Goal: Navigation & Orientation: Find specific page/section

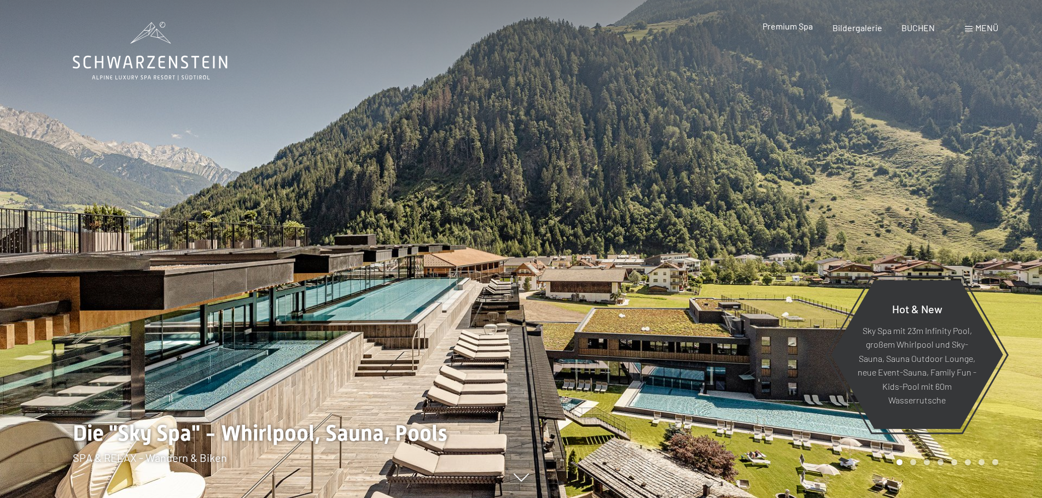
click at [804, 28] on span "Premium Spa" at bounding box center [787, 26] width 50 height 10
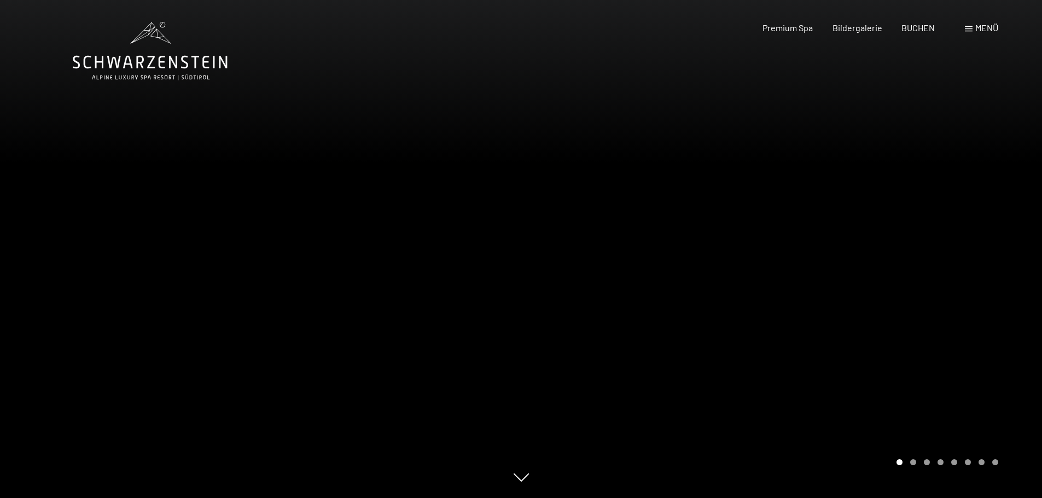
click at [980, 29] on span "Menü" at bounding box center [986, 27] width 23 height 10
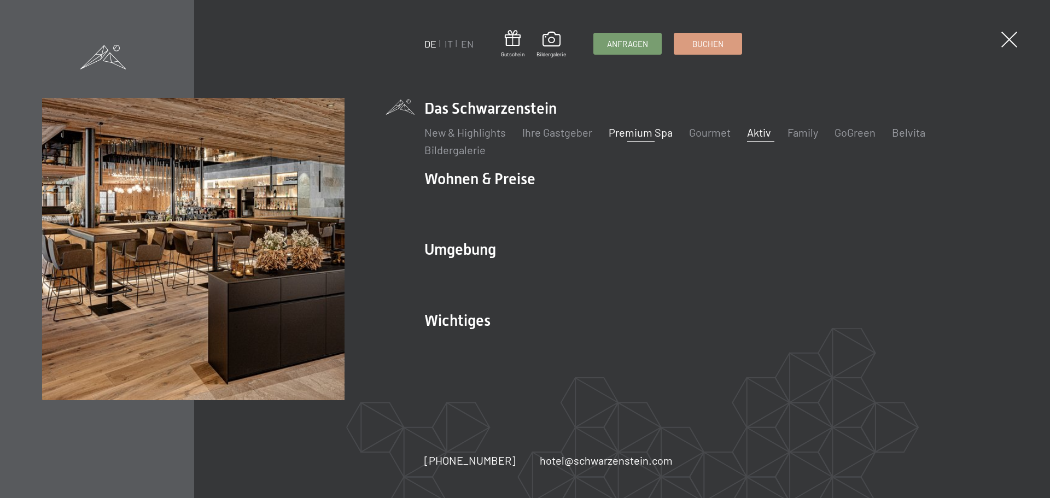
click at [752, 135] on link "Aktiv" at bounding box center [759, 132] width 24 height 13
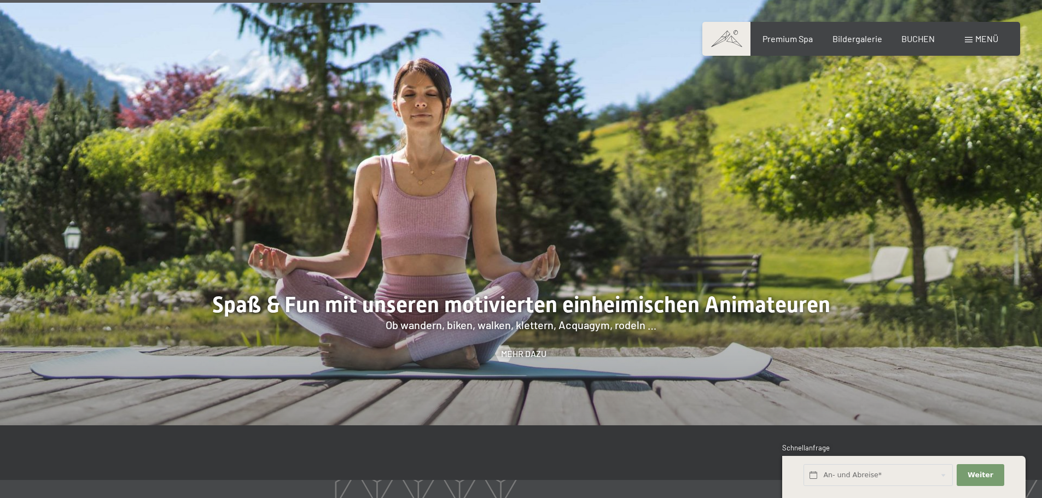
scroll to position [1640, 0]
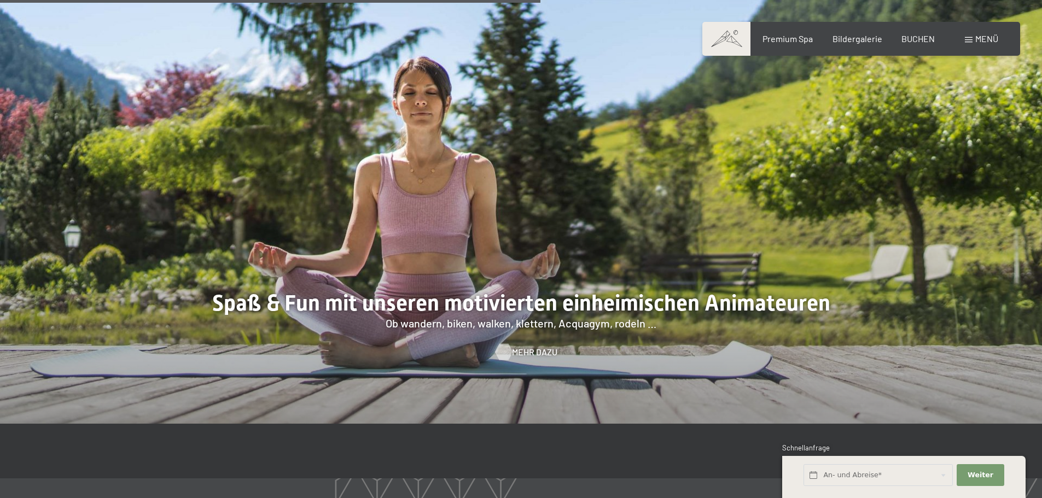
click at [528, 355] on span "Mehr dazu" at bounding box center [534, 352] width 45 height 12
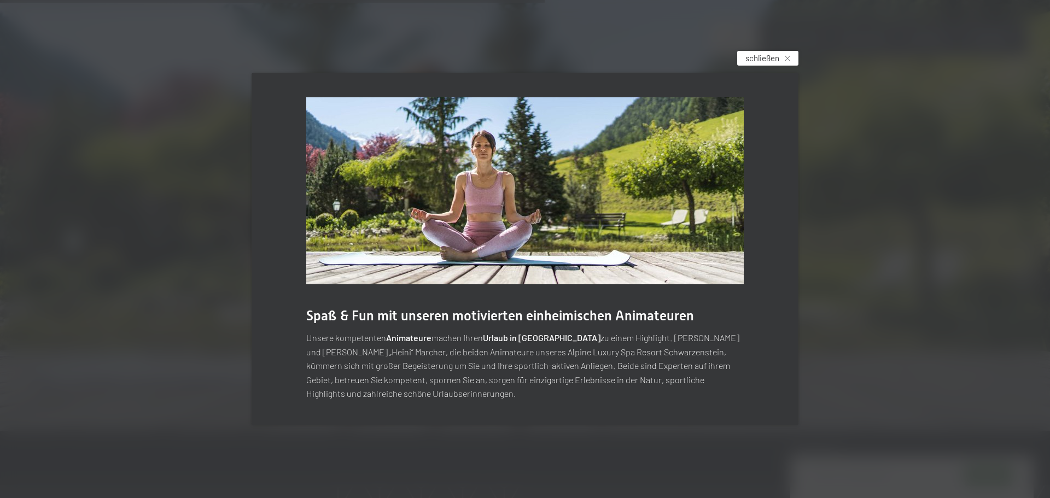
click at [750, 63] on span "schließen" at bounding box center [762, 57] width 34 height 11
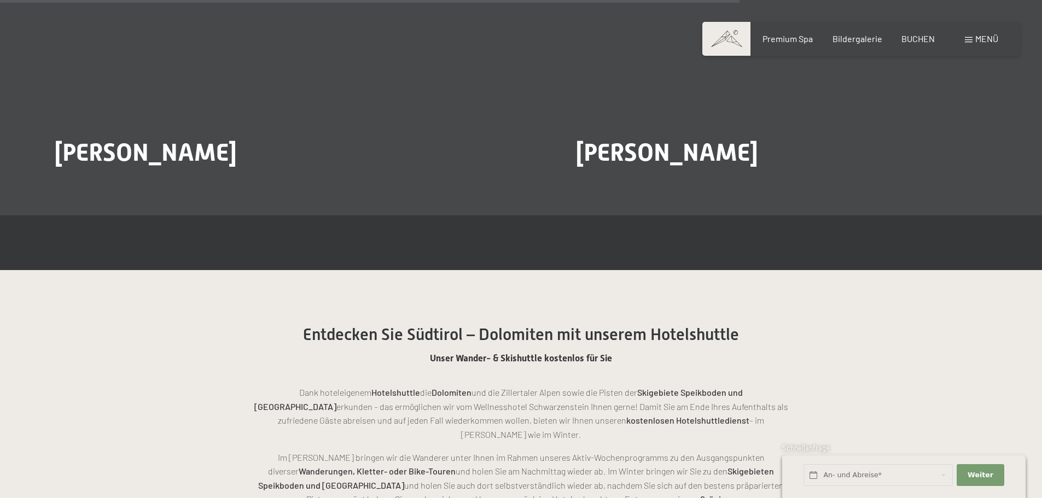
scroll to position [2297, 0]
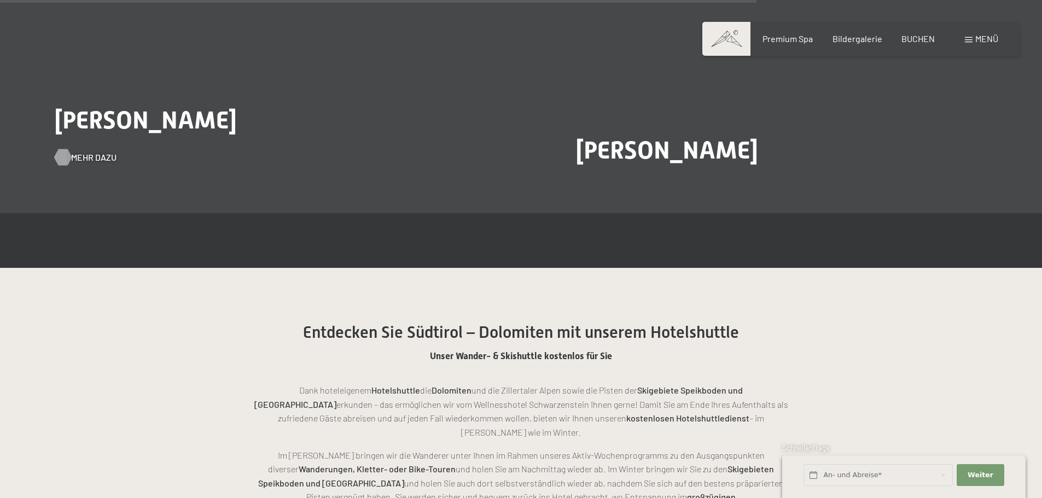
click at [97, 151] on span "Mehr dazu" at bounding box center [93, 157] width 45 height 12
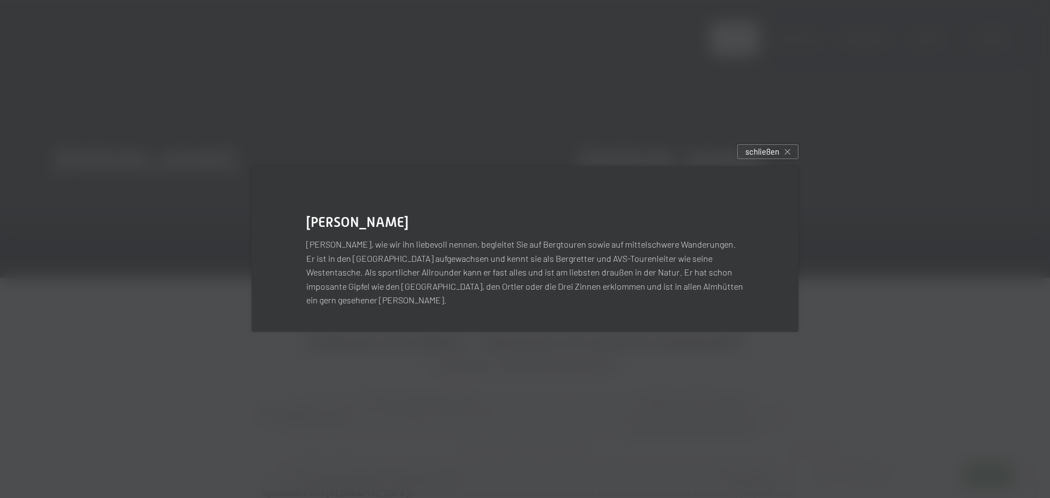
click at [171, 286] on div at bounding box center [525, 249] width 1050 height 498
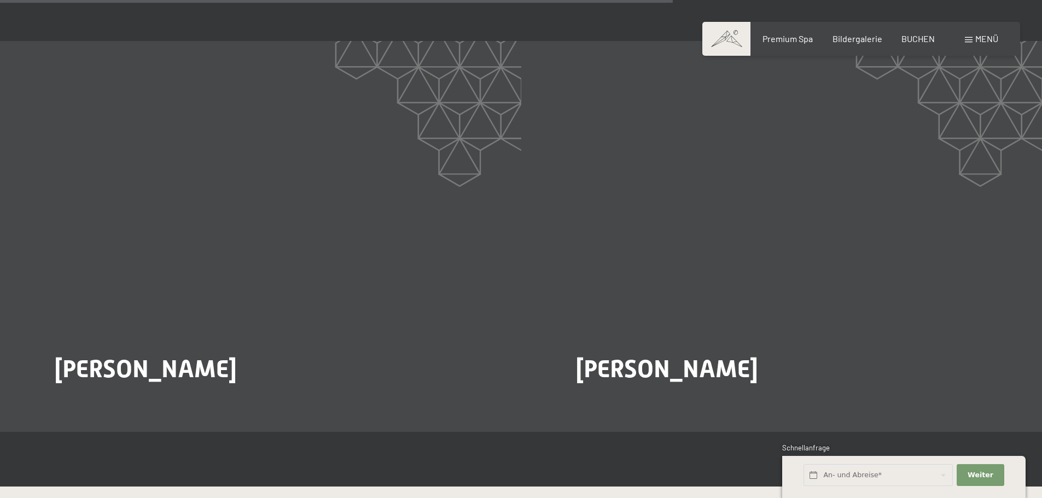
scroll to position [1859, 0]
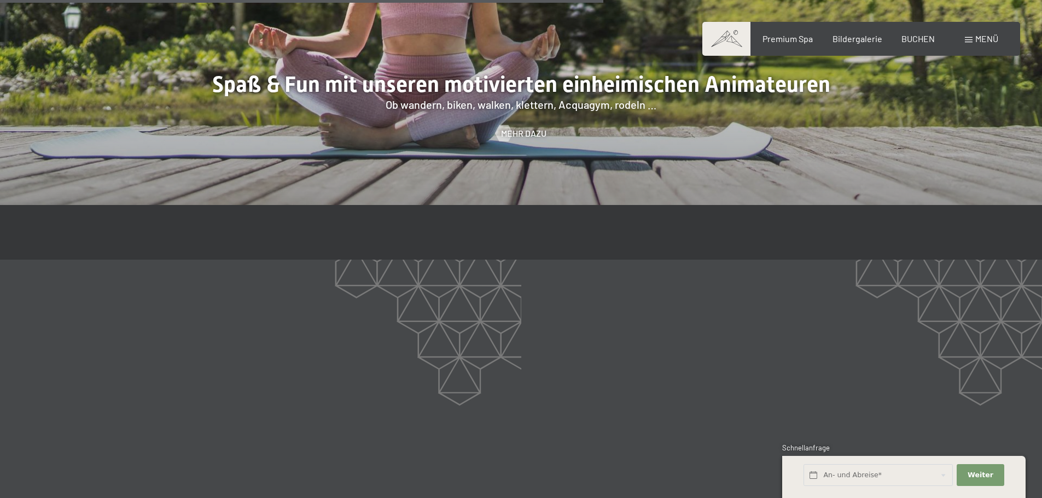
click at [957, 36] on div "Buchen Anfragen Premium Spa Bildergalerie BUCHEN Menü DE IT EN Gutschein Bilder…" at bounding box center [861, 39] width 274 height 12
click at [966, 43] on div "Menü" at bounding box center [981, 39] width 33 height 12
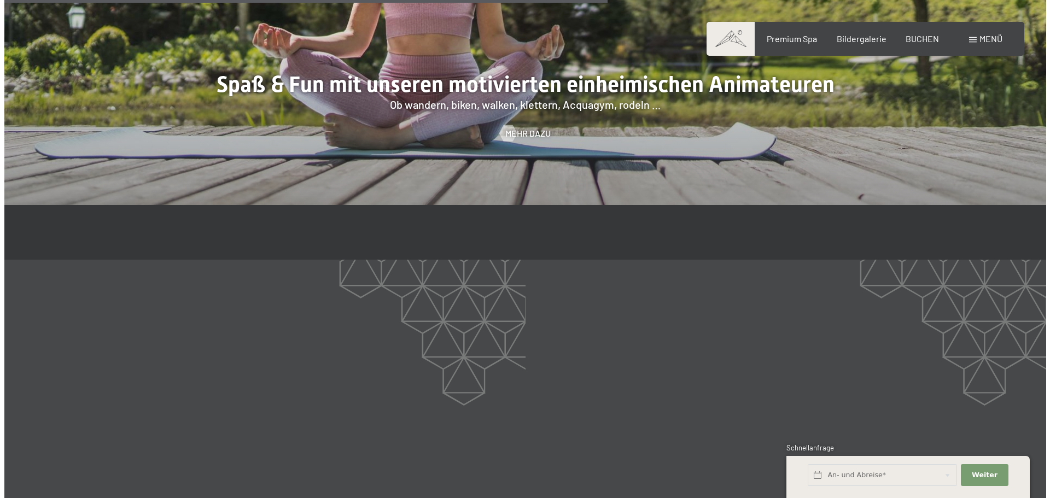
scroll to position [1862, 0]
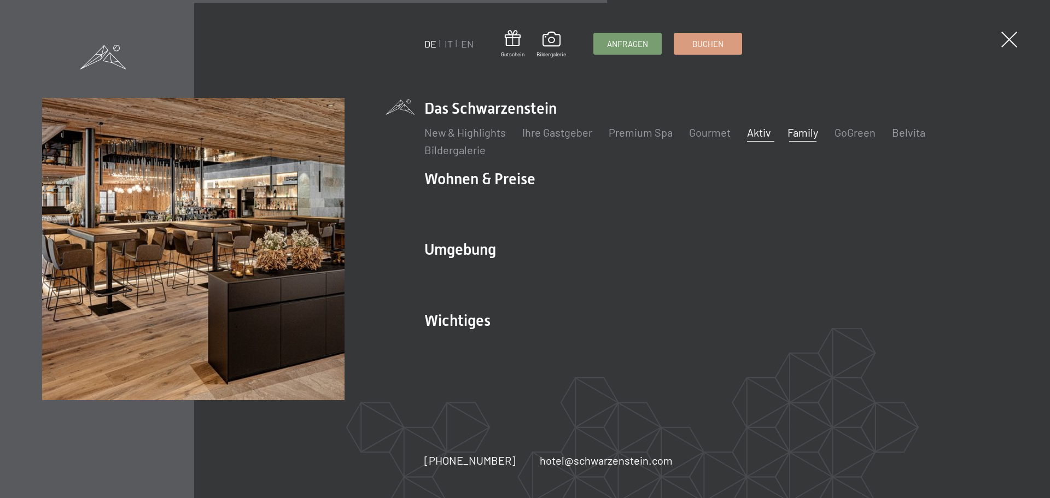
click at [795, 127] on link "Family" at bounding box center [802, 132] width 31 height 13
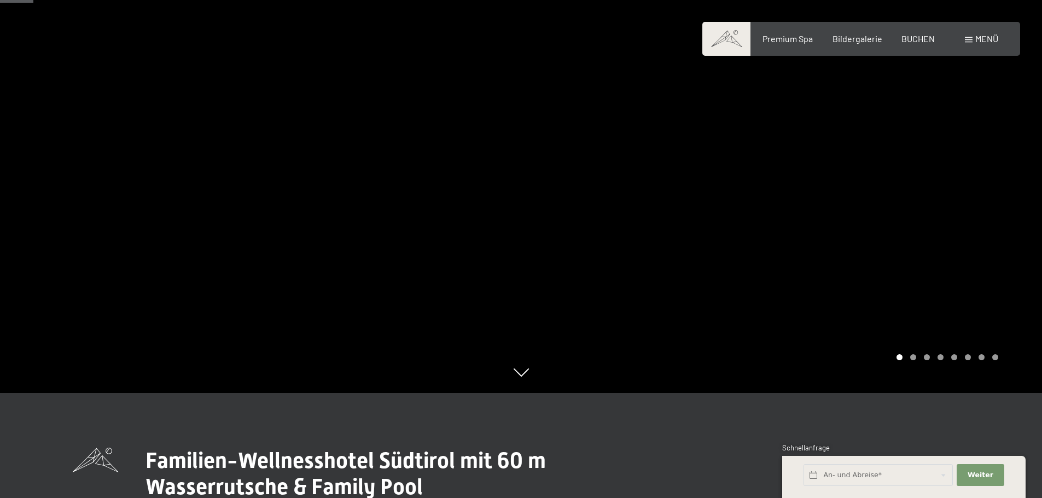
scroll to position [328, 0]
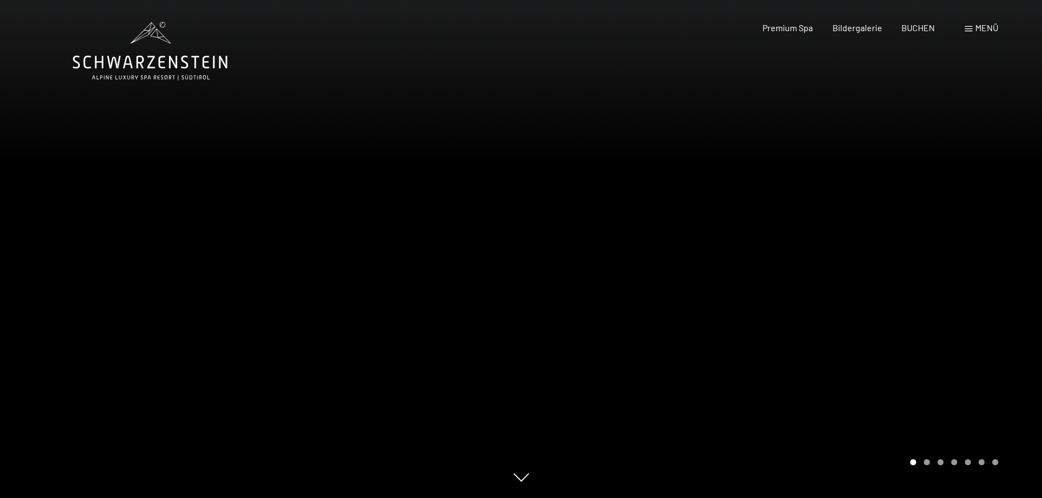
click at [993, 333] on div at bounding box center [781, 249] width 521 height 498
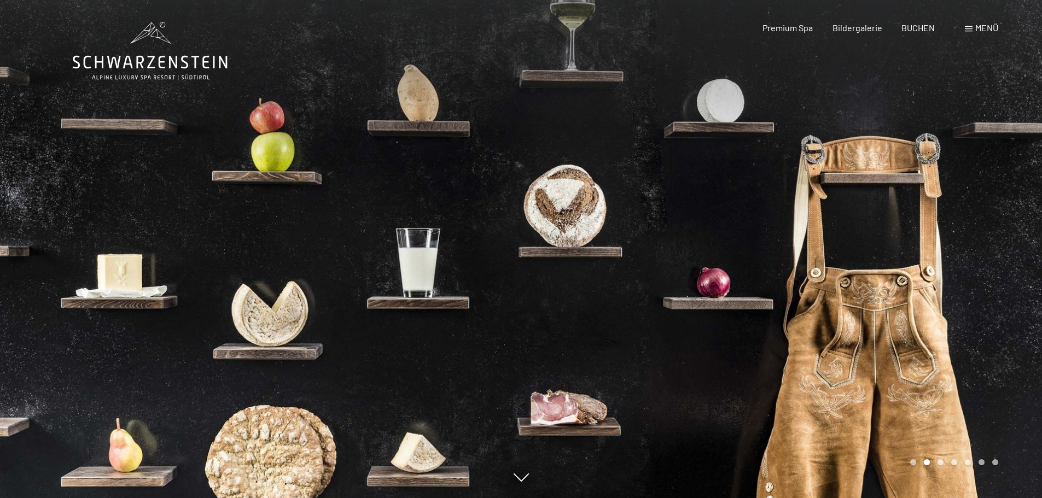
click at [976, 310] on div at bounding box center [781, 249] width 521 height 498
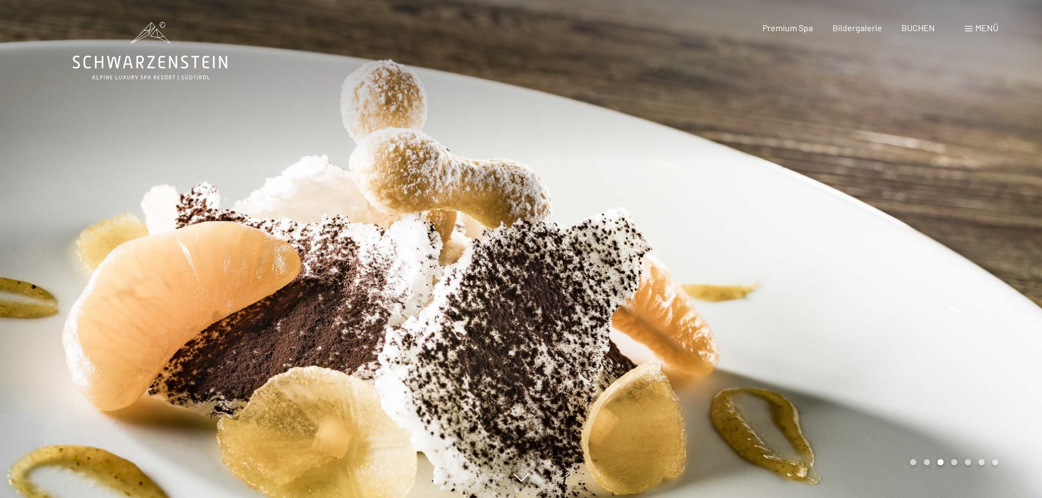
click at [967, 305] on div at bounding box center [781, 249] width 521 height 498
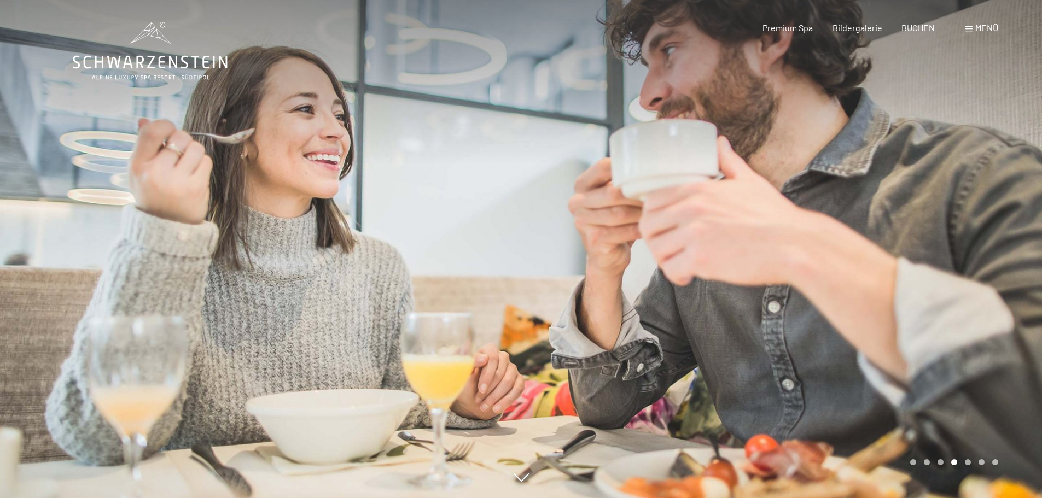
click at [967, 305] on div at bounding box center [781, 249] width 521 height 498
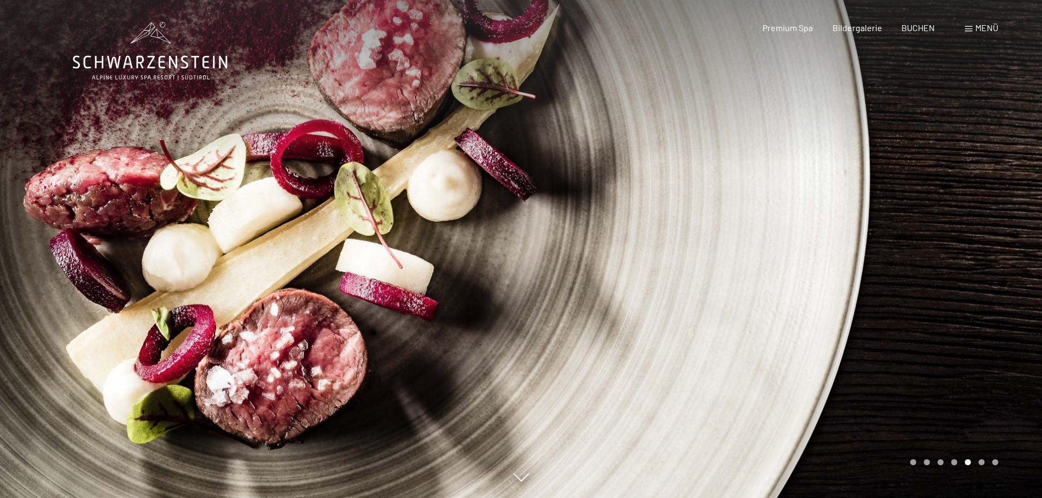
click at [967, 305] on div at bounding box center [781, 249] width 521 height 498
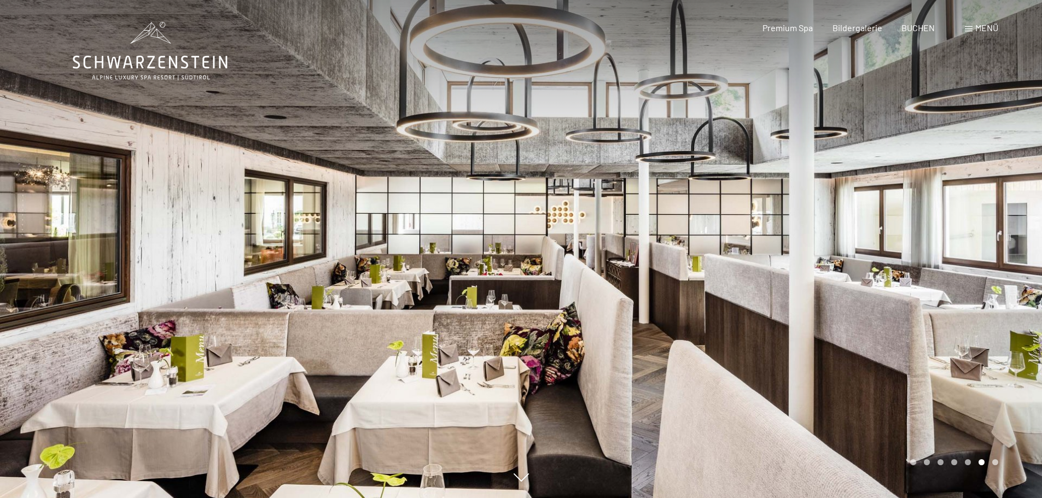
click at [967, 305] on div at bounding box center [781, 249] width 521 height 498
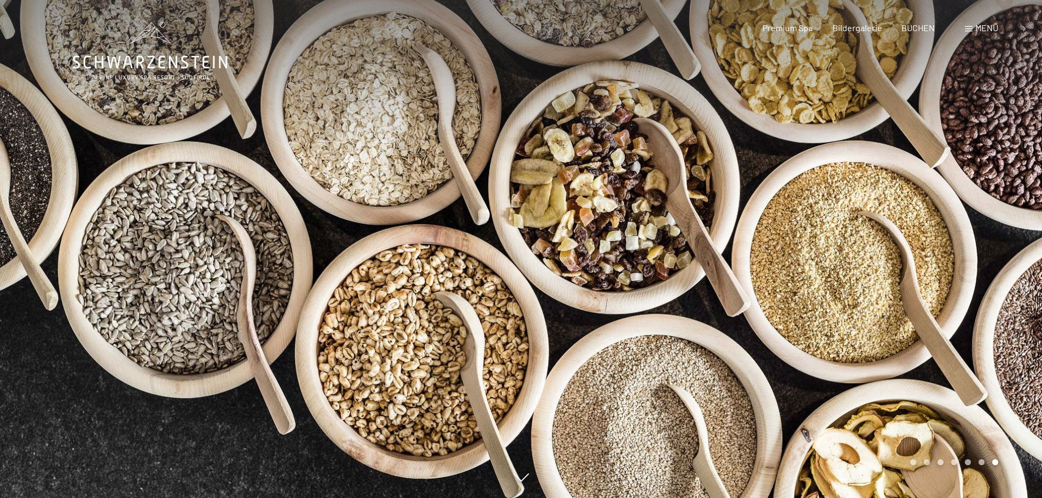
click at [967, 305] on div at bounding box center [781, 249] width 521 height 498
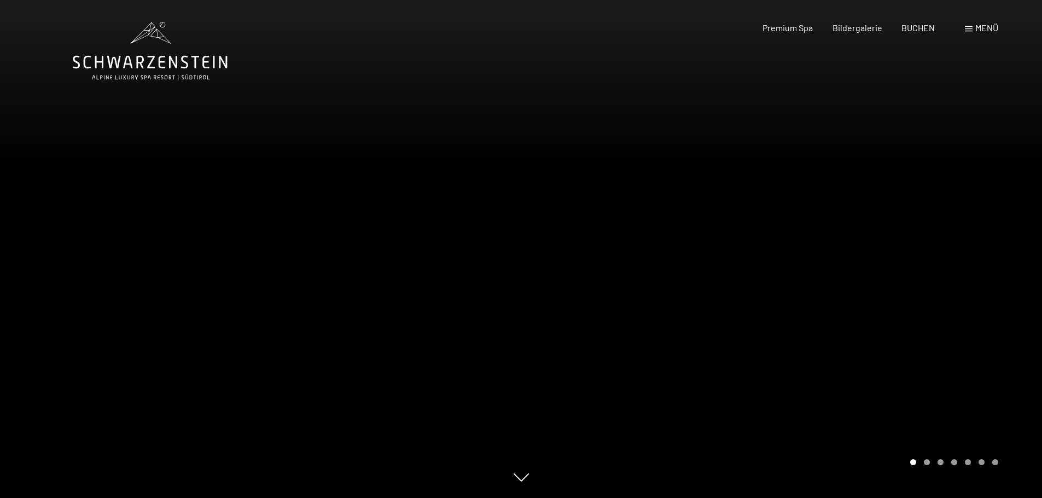
drag, startPoint x: 967, startPoint y: 305, endPoint x: 862, endPoint y: 192, distance: 153.2
click at [853, 184] on div at bounding box center [781, 249] width 521 height 498
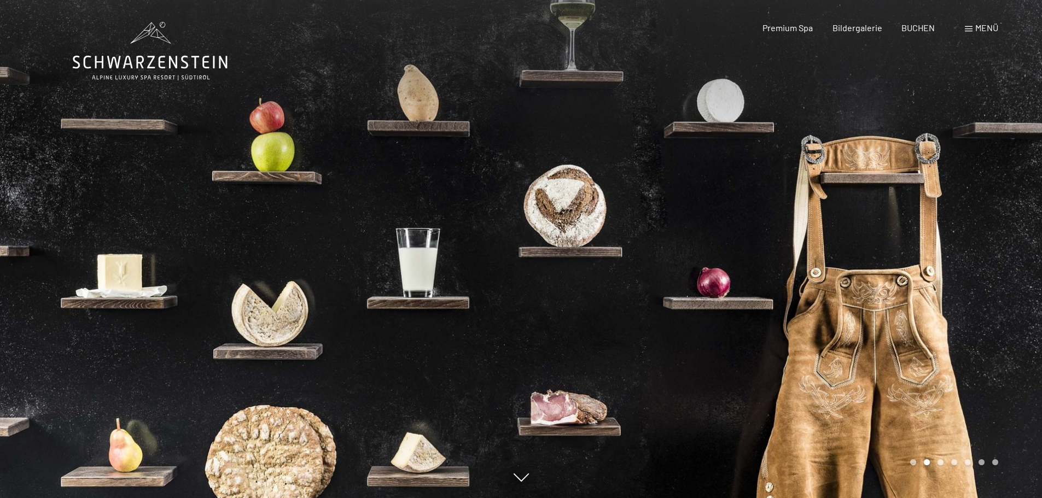
click at [109, 233] on div at bounding box center [260, 249] width 521 height 498
